Goal: Task Accomplishment & Management: Complete application form

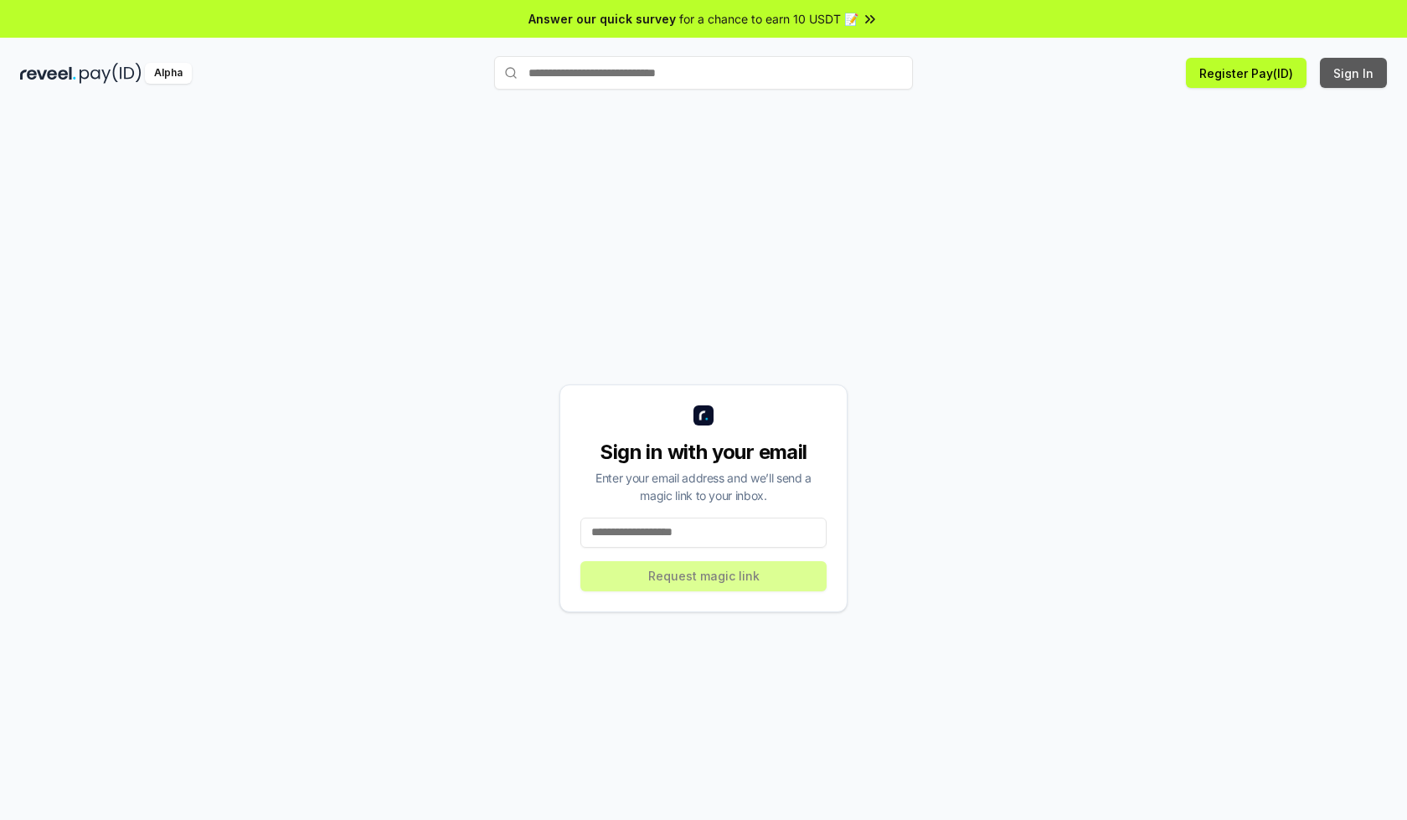
click at [1354, 73] on button "Sign In" at bounding box center [1353, 73] width 67 height 30
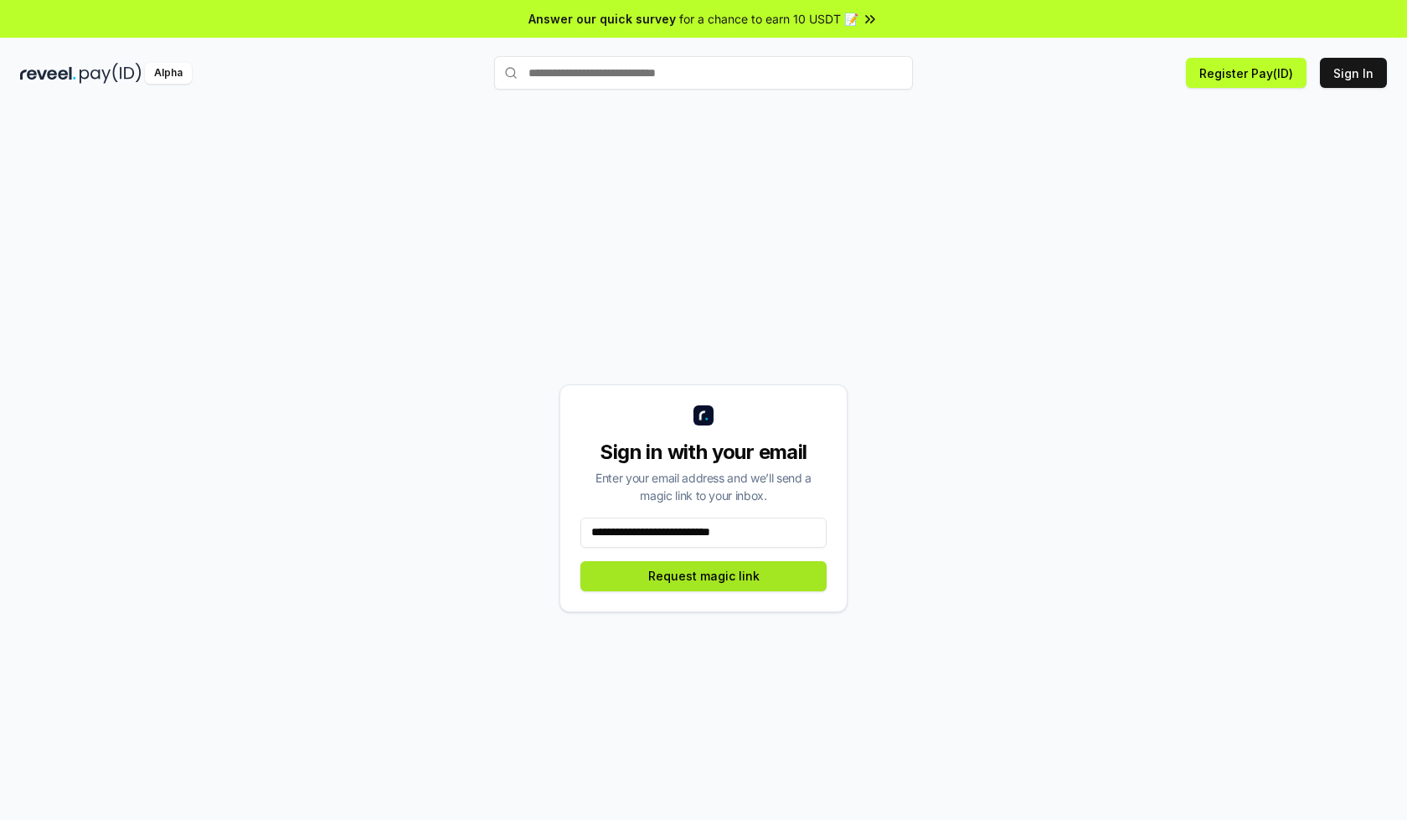
type input "**********"
click at [704, 575] on button "Request magic link" at bounding box center [703, 576] width 246 height 30
